Goal: Information Seeking & Learning: Learn about a topic

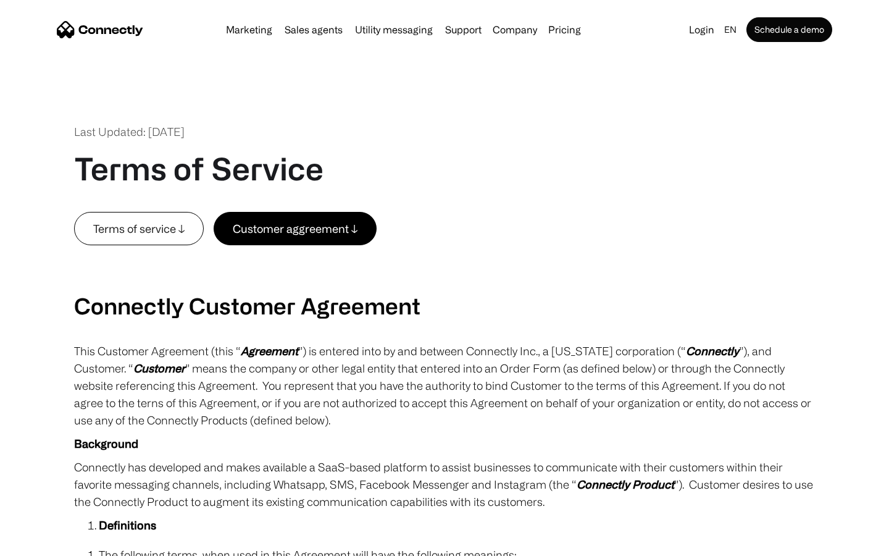
scroll to position [4536, 0]
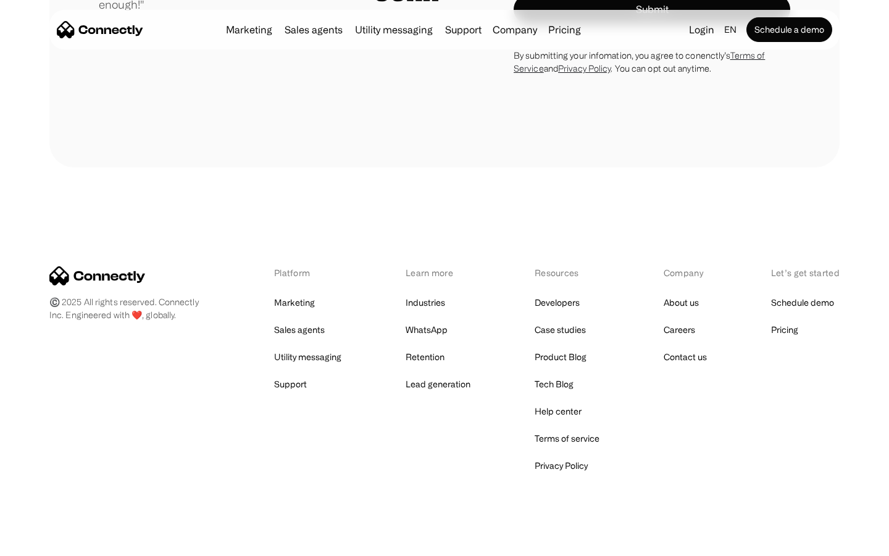
scroll to position [3497, 0]
